Goal: Communication & Community: Answer question/provide support

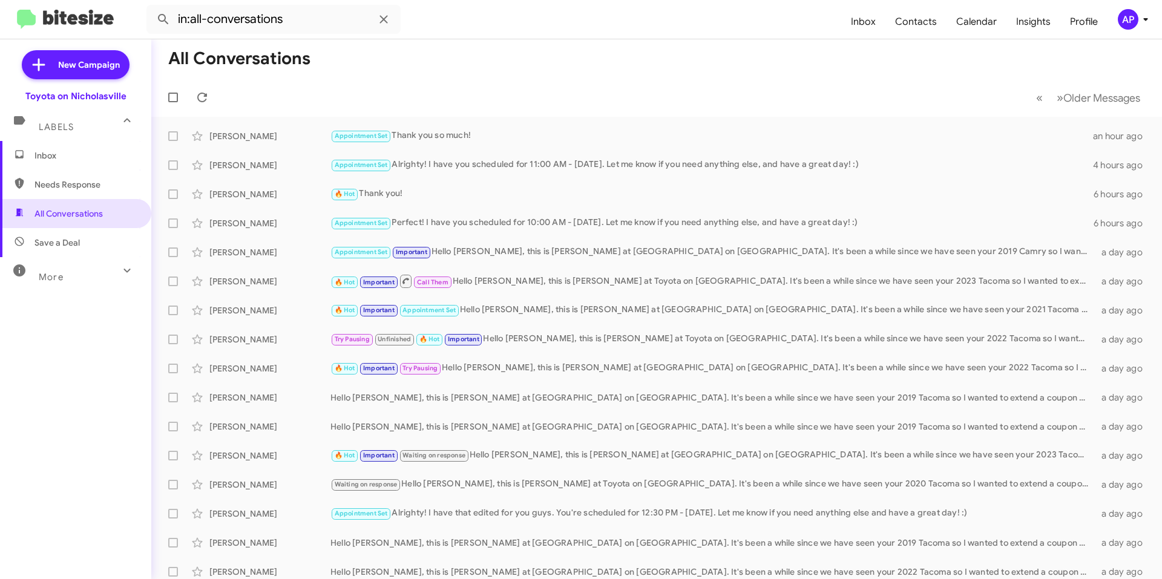
click at [77, 148] on span "Inbox" at bounding box center [75, 155] width 151 height 29
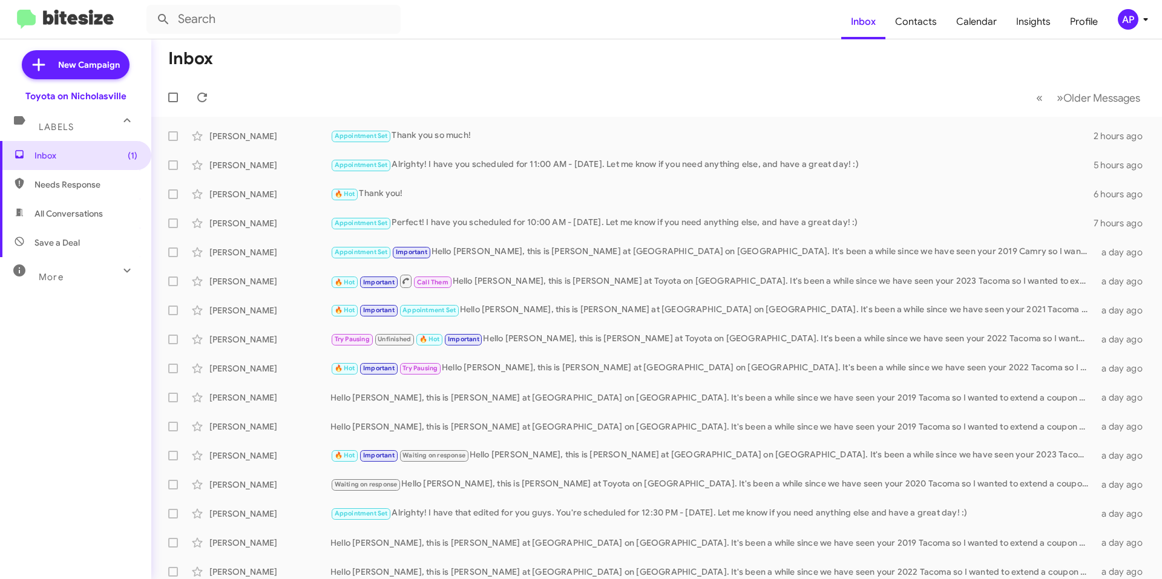
click at [85, 220] on span "All Conversations" at bounding box center [75, 213] width 151 height 29
type input "in:all-conversations"
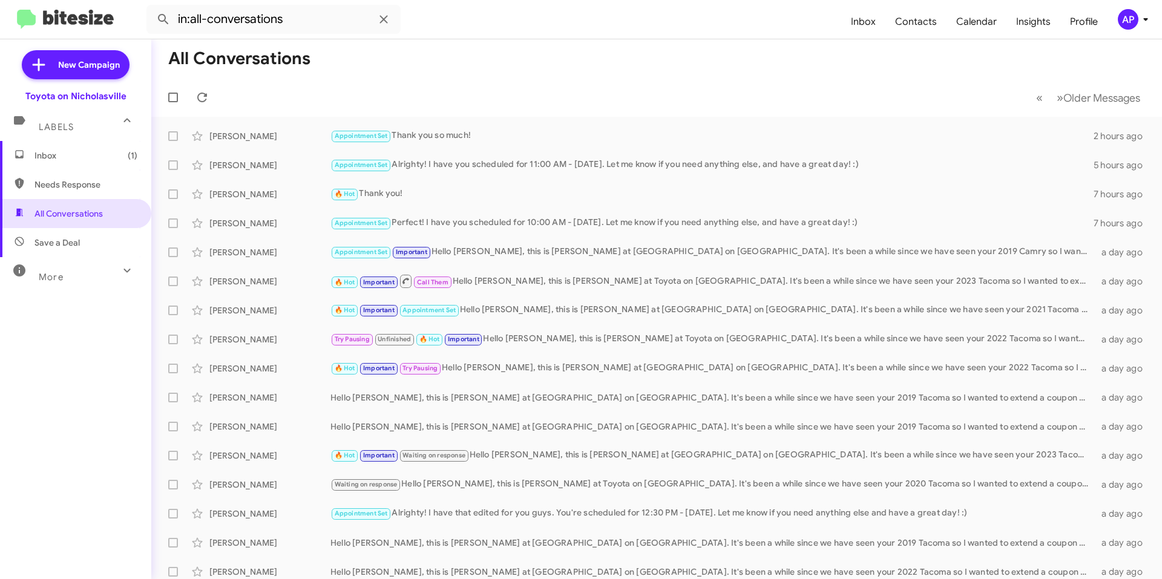
click at [62, 163] on span "Inbox (1)" at bounding box center [75, 155] width 151 height 29
